Goal: Find specific page/section: Find specific page/section

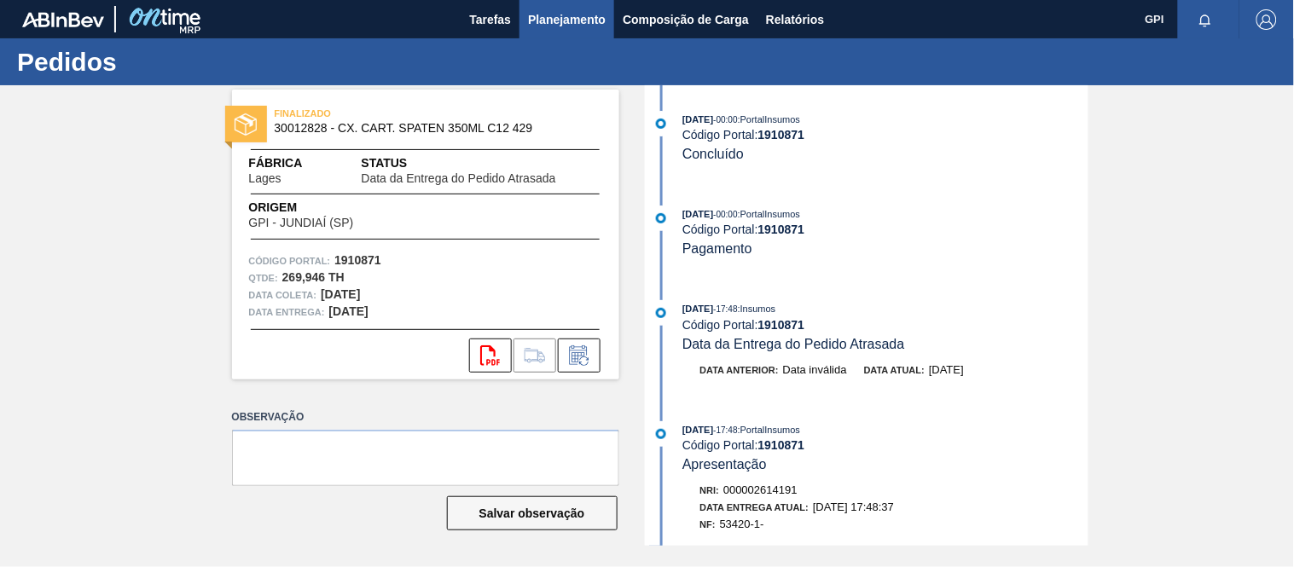
click at [583, 32] on button "Planejamento" at bounding box center [567, 19] width 95 height 38
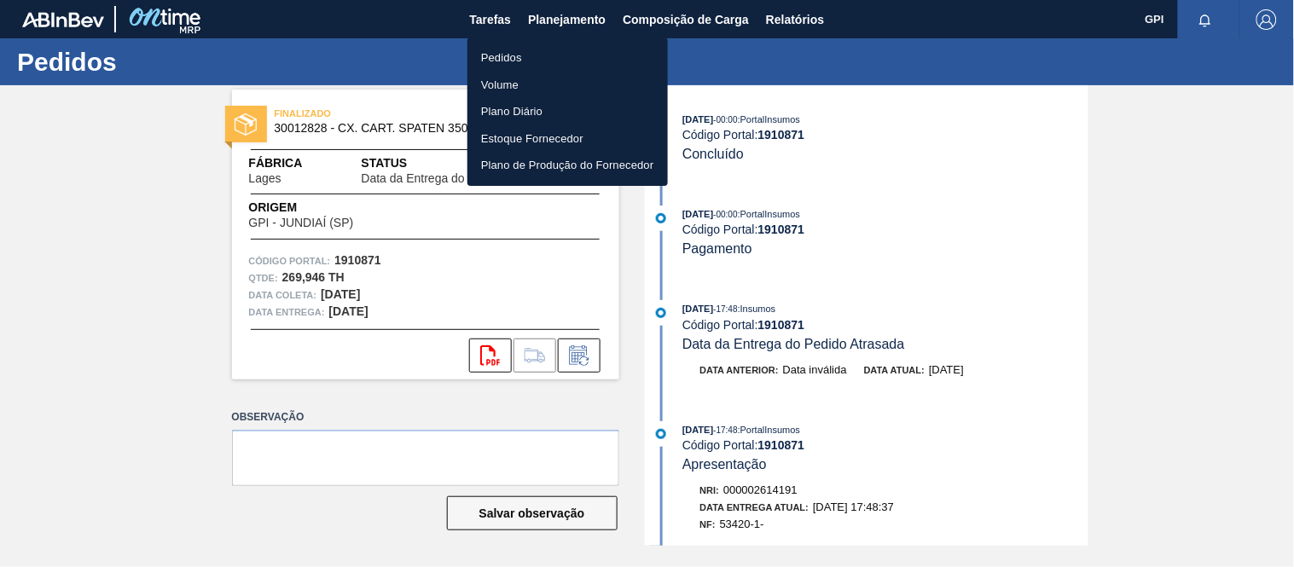
click at [526, 54] on li "Pedidos" at bounding box center [568, 57] width 200 height 27
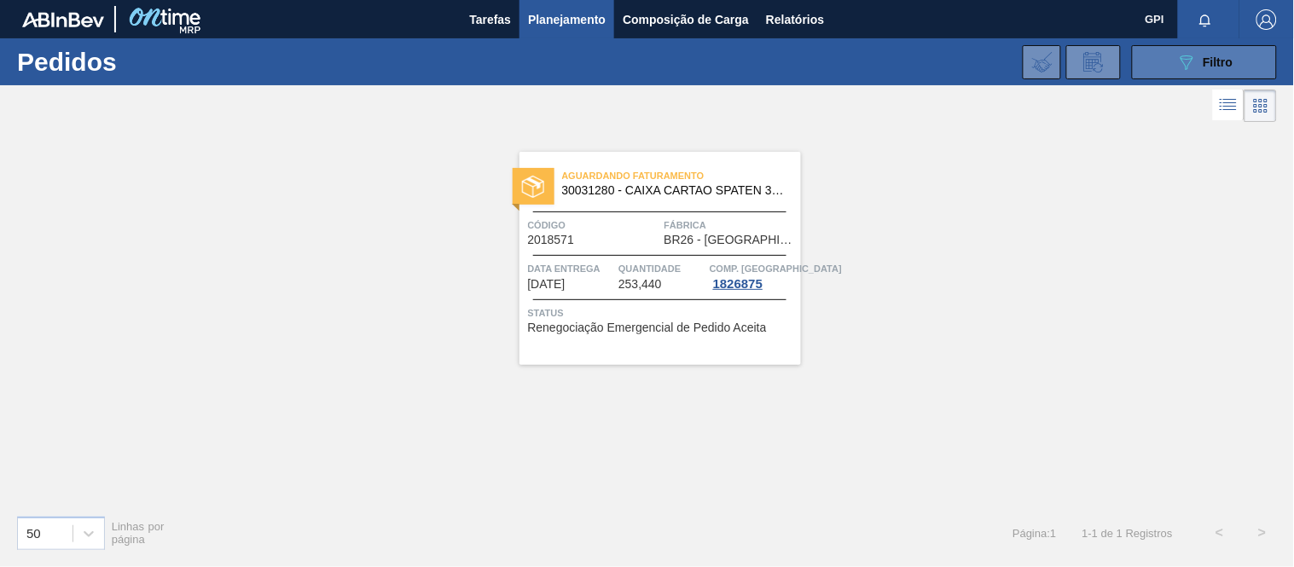
click at [1165, 56] on button "089F7B8B-B2A5-4AFE-B5C0-19BA573D28AC Filtro" at bounding box center [1204, 62] width 145 height 34
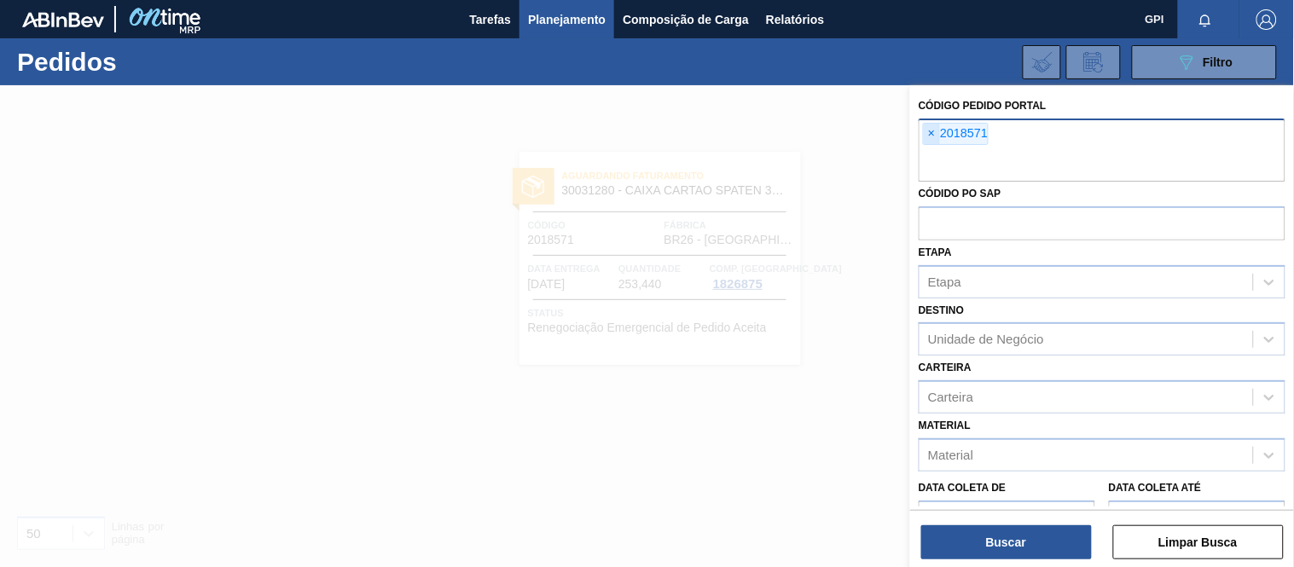
click at [936, 140] on span "×" at bounding box center [932, 134] width 16 height 20
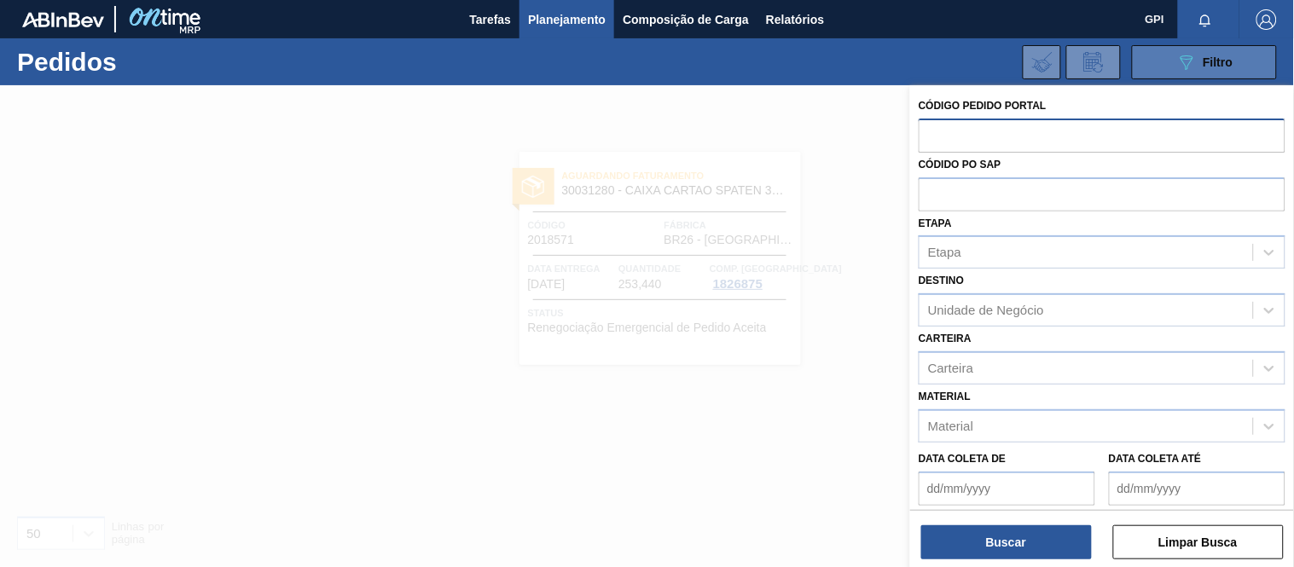
click at [1188, 66] on icon "089F7B8B-B2A5-4AFE-B5C0-19BA573D28AC" at bounding box center [1186, 62] width 20 height 20
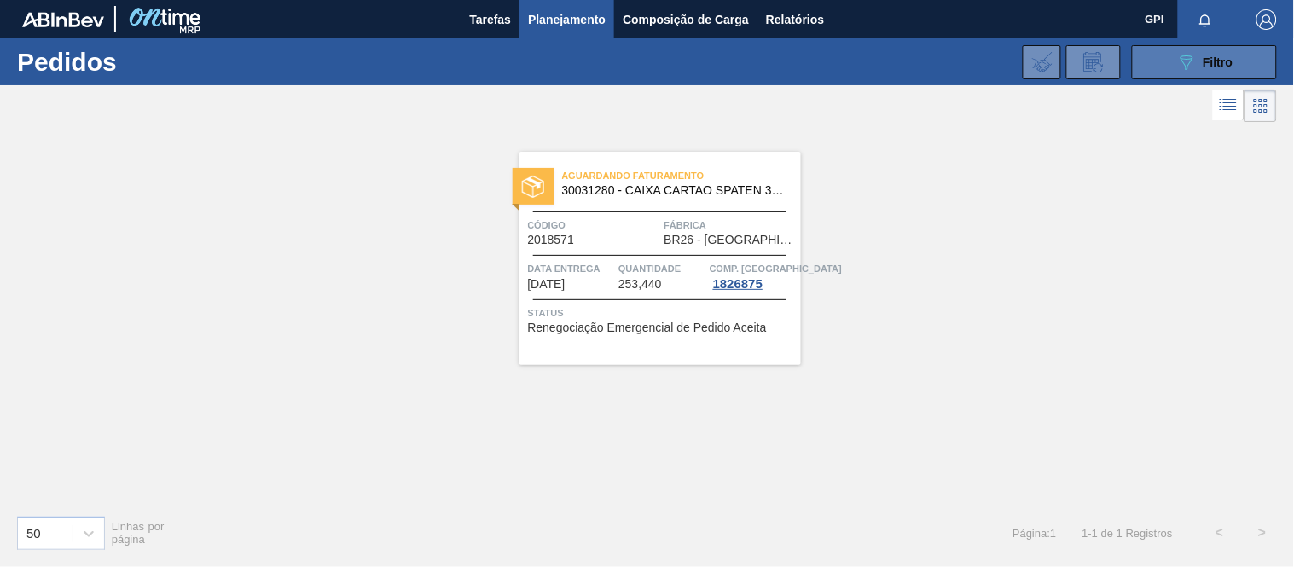
click at [1188, 66] on icon "089F7B8B-B2A5-4AFE-B5C0-19BA573D28AC" at bounding box center [1186, 62] width 20 height 20
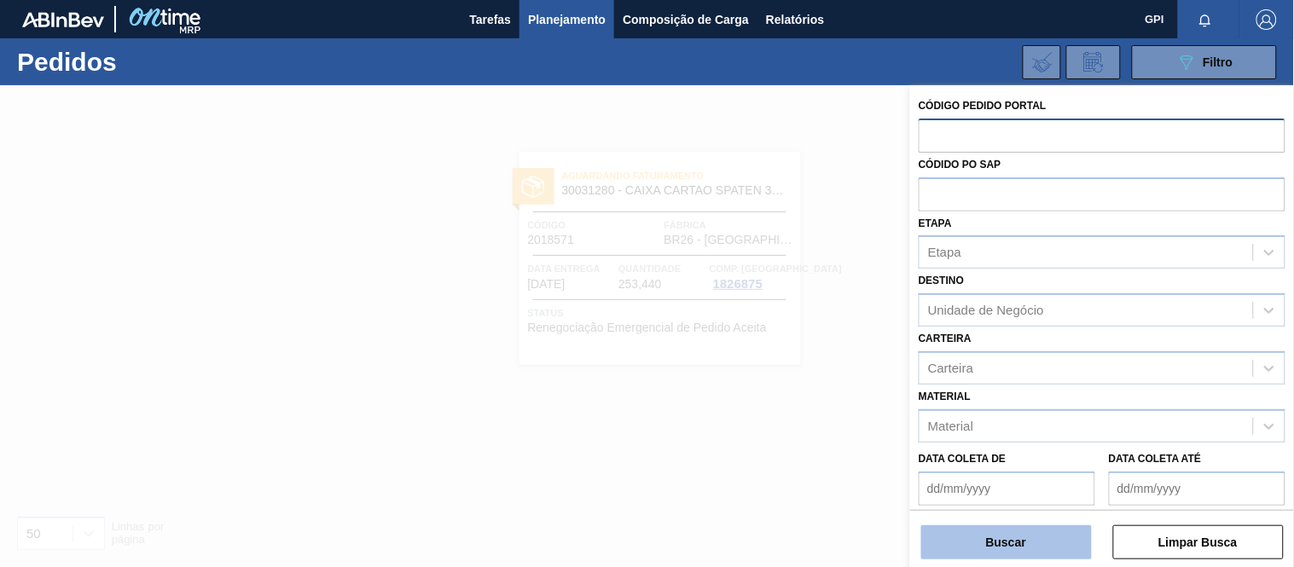
click at [1019, 549] on button "Buscar" at bounding box center [1006, 543] width 171 height 34
